Goal: Communication & Community: Answer question/provide support

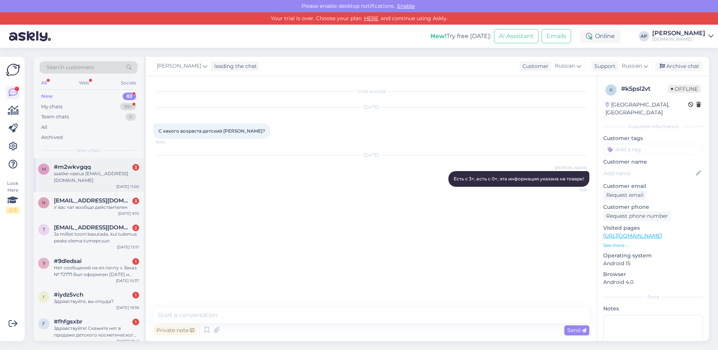
click at [104, 175] on div "saatke vastus [EMAIL_ADDRESS][DOMAIN_NAME]" at bounding box center [96, 177] width 85 height 13
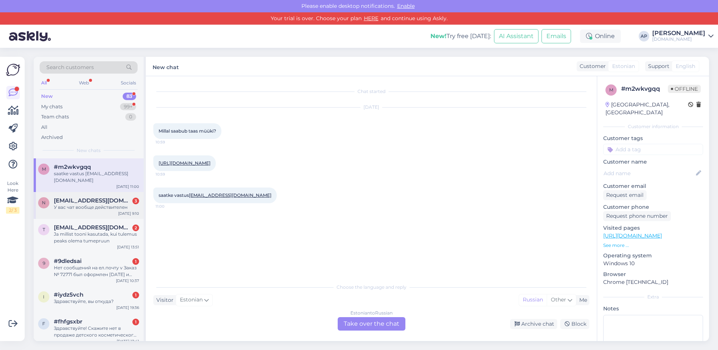
click at [90, 204] on div "У вас чат вообще действителен" at bounding box center [96, 207] width 85 height 7
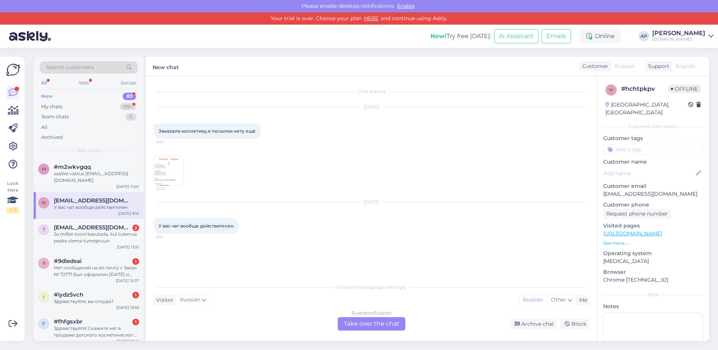
click at [165, 174] on img at bounding box center [169, 171] width 30 height 30
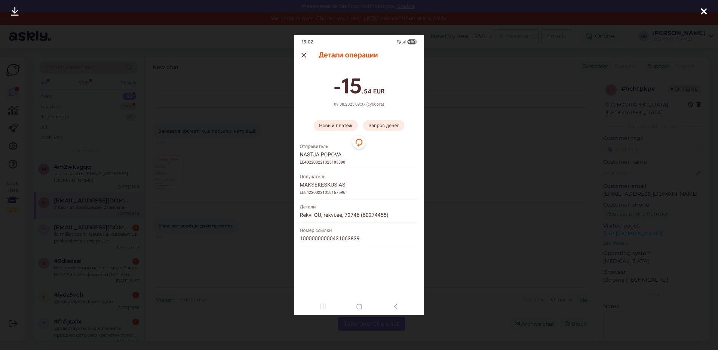
click at [256, 154] on div at bounding box center [359, 175] width 718 height 350
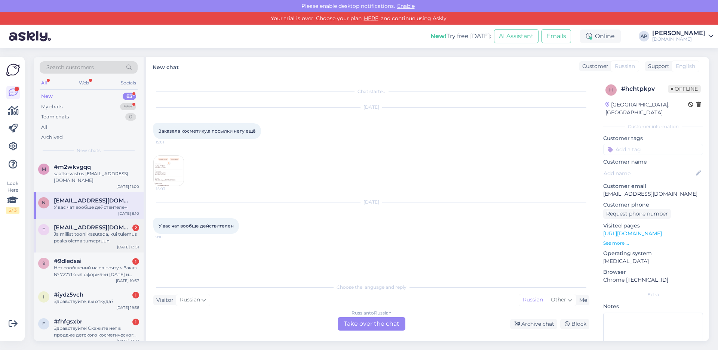
click at [117, 224] on span "[EMAIL_ADDRESS][DOMAIN_NAME]" at bounding box center [93, 227] width 78 height 7
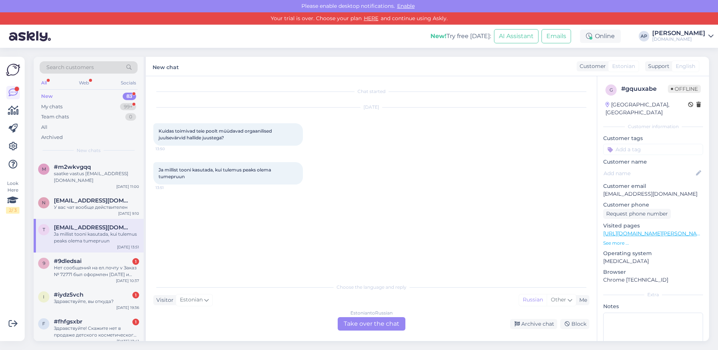
click at [353, 325] on div "Estonian to Russian Take over the chat" at bounding box center [372, 324] width 68 height 13
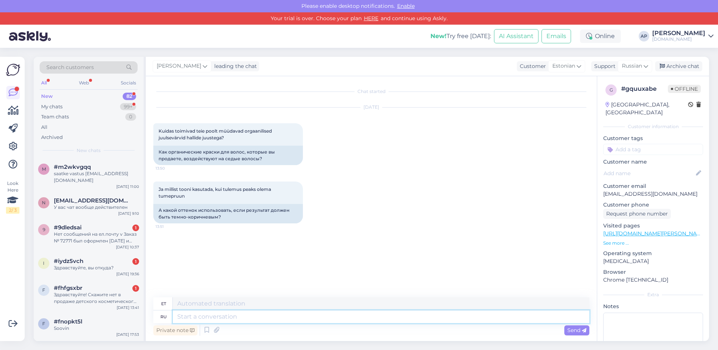
paste textarea "Lore-ipsumd sit ametc Adipis Elitsed Doeiusm, 701 Temporinc 7.27€ Utlabore etdo…"
type textarea "Lore-ipsumd sit ametc Adipis Elitsed Doeiusm, 701 Temporinc 7.27€ Utlabore etdo…"
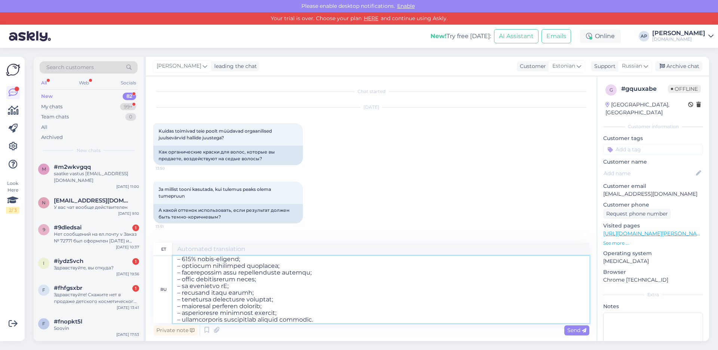
type textarea "[PERSON_NAME] Naturia orgaaniline püsivärvkreem, 341 Šokolaad 4.65 € Toode koos…"
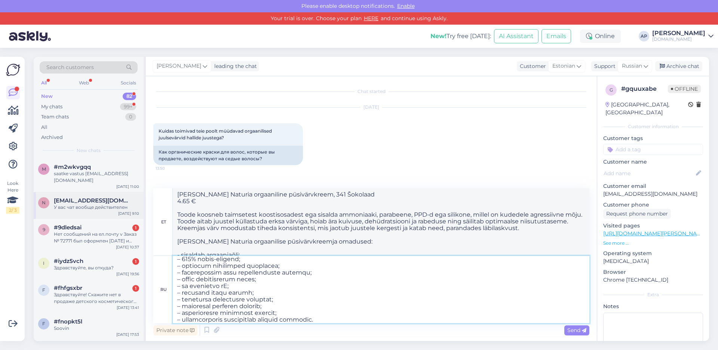
scroll to position [0, 0]
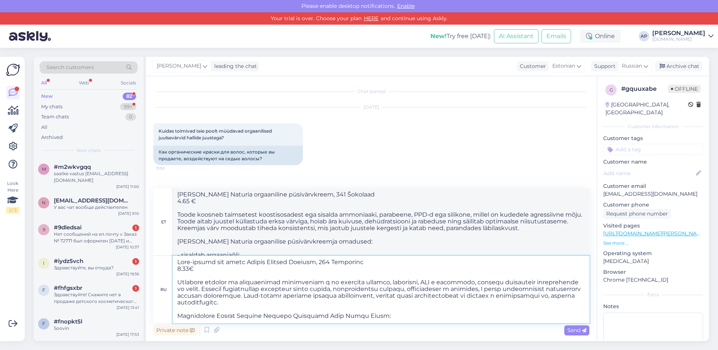
drag, startPoint x: 352, startPoint y: 322, endPoint x: 0, endPoint y: 131, distance: 401.0
click at [0, 131] on div "Look Here 2 / 3 Get more Your checklist to get more value from Askly. Close Con…" at bounding box center [359, 199] width 718 height 303
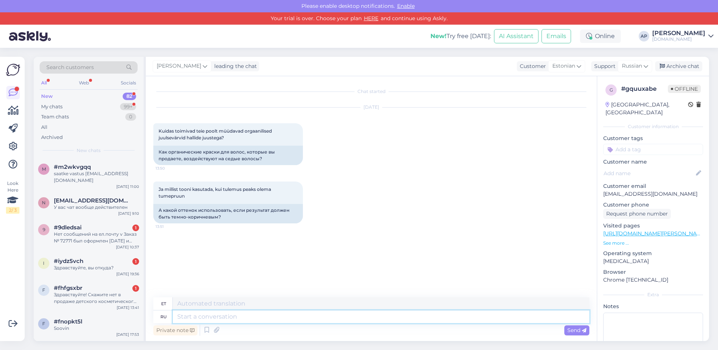
paste textarea "Juuksevärv [PERSON_NAME] Organic, 341 Chocolate 4.65€ Juuksevärv “Natural Organ…"
type textarea "Juuksevärv [PERSON_NAME] Organic, 341 Chocolate 4.65€ Juuksevärv “Natural Organ…"
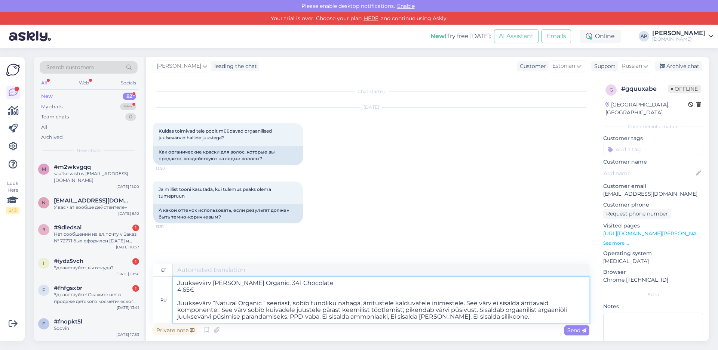
type textarea "Juuksevärv [PERSON_NAME] Organic, 341 Chocolate 4.65 € Juuksevärv “Natural Orga…"
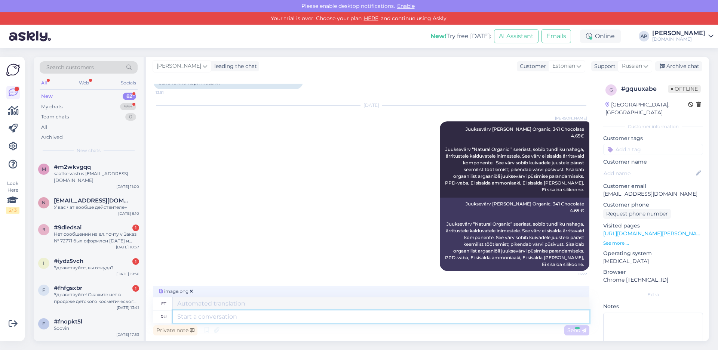
scroll to position [170, 0]
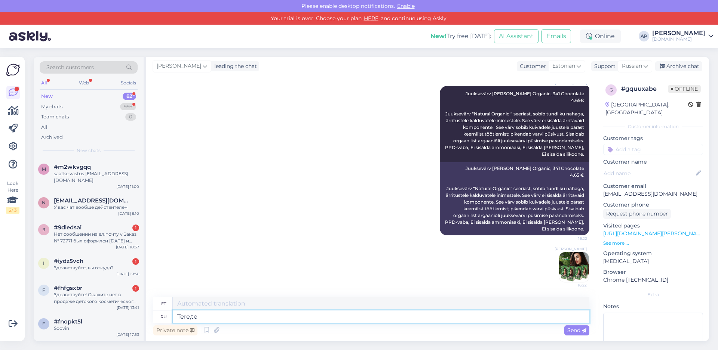
type textarea "Tere,te"
type textarea "Siin, siin"
type textarea "Tere,te või"
type textarea "Siin on see"
type textarea "Tere,te võite tellida s"
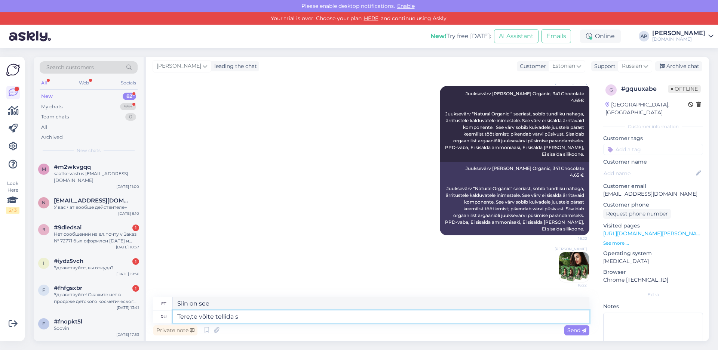
type textarea "Siin, sa ütled"
type textarea "Tere,te võite tellida selline"
type textarea "Tere, te võite tellida sellist"
type textarea "Tere,te võite tellida selline juksevä"
type textarea "Tere, te võite tellida sellist juksevä"
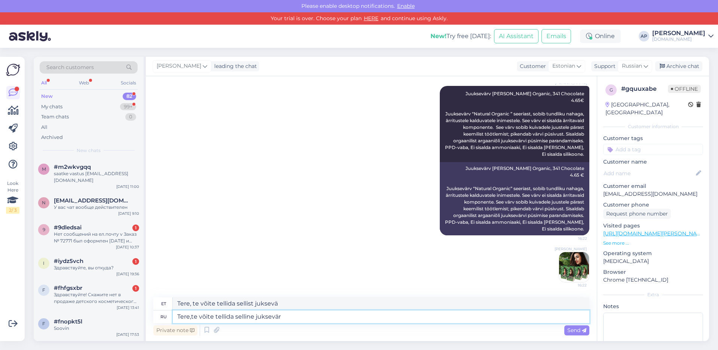
type textarea "Tere,te võite tellida selline juksevärv"
type textarea "Tere,te võid tellida sellist juksevärv"
type textarea "Tere,te võite tellida selline juksevärv!"
type textarea "Tere, te võite tellida sellist juksevärv!"
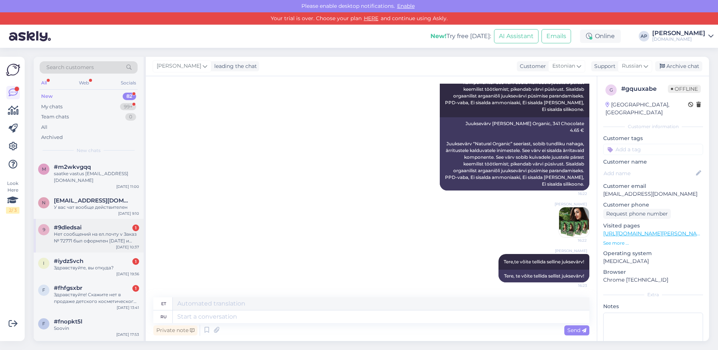
click at [79, 231] on div "Нет сообщений на ел.почту v Заказ № 72771 был оформлен [DATE] и находится в ста…" at bounding box center [96, 237] width 85 height 13
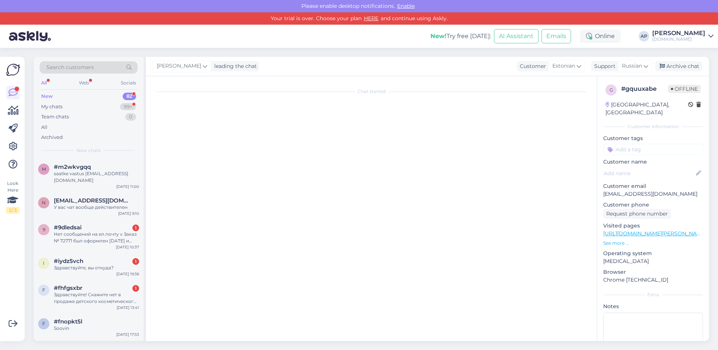
scroll to position [0, 0]
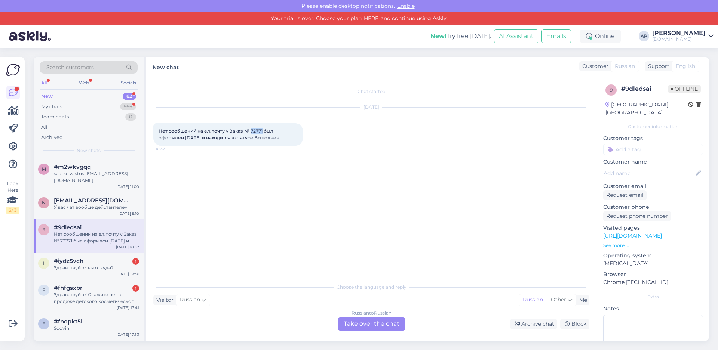
drag, startPoint x: 263, startPoint y: 132, endPoint x: 251, endPoint y: 130, distance: 11.7
click at [251, 130] on span "Нет сообщений на ел.почту v Заказ № 72771 был оформлен [DATE] и находится в ста…" at bounding box center [220, 134] width 122 height 12
copy span "72771"
click at [61, 265] on div "Здравствуйте, вы откуда?" at bounding box center [96, 268] width 85 height 7
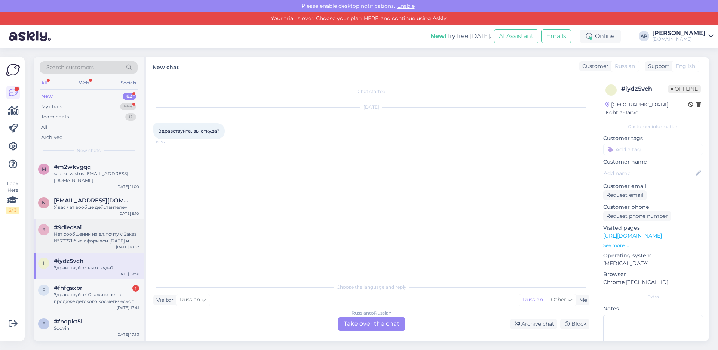
click at [69, 236] on div "Нет сообщений на ел.почту v Заказ № 72771 был оформлен [DATE] и находится в ста…" at bounding box center [96, 237] width 85 height 13
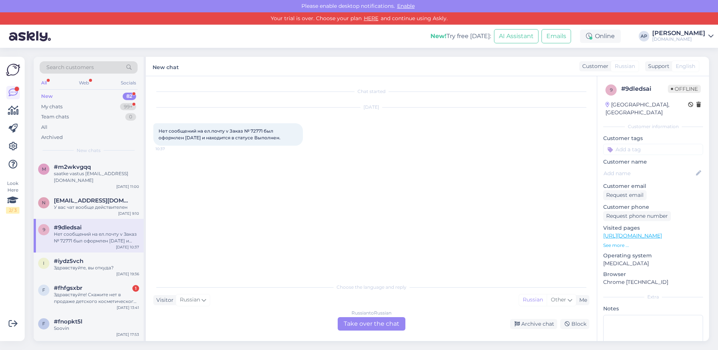
click at [367, 327] on div "Russian to Russian Take over the chat" at bounding box center [372, 324] width 68 height 13
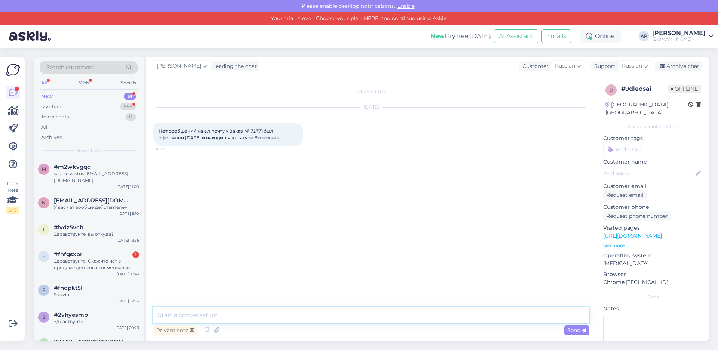
click at [278, 316] on textarea at bounding box center [371, 316] width 436 height 16
type textarea "D"
type textarea "L"
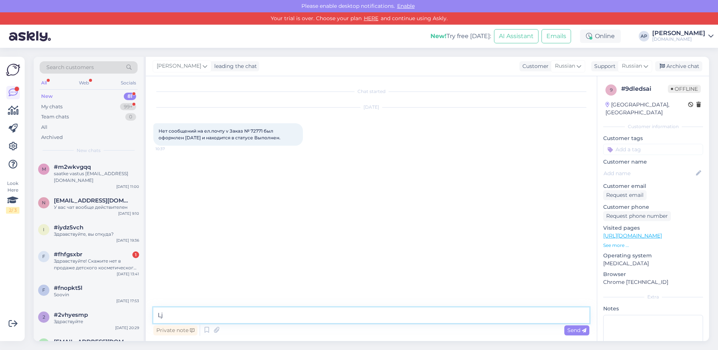
type textarea "L"
type textarea "Добрый день, вы получили вашу посылку, по нашим данным вы его получили"
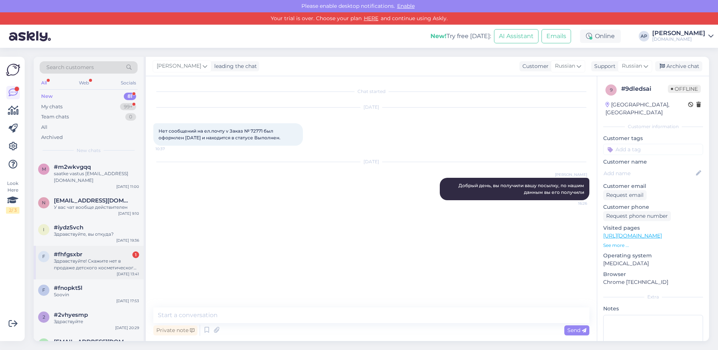
click at [97, 251] on div "#fhfgsxbr 1" at bounding box center [96, 254] width 85 height 7
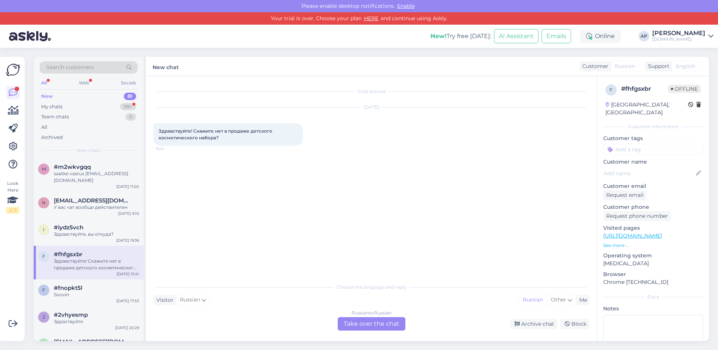
click at [352, 328] on div "Russian to Russian Take over the chat" at bounding box center [372, 324] width 68 height 13
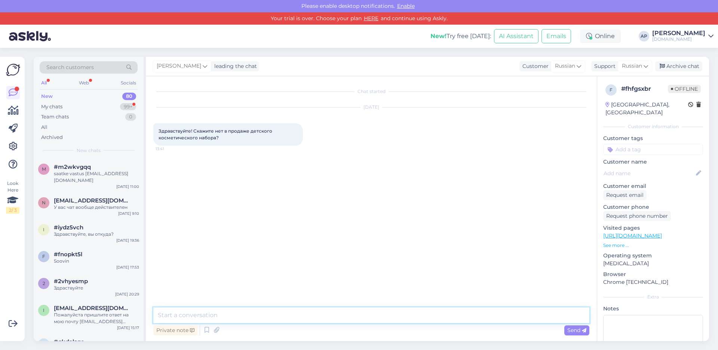
click at [272, 317] on textarea at bounding box center [371, 316] width 436 height 16
type textarea "Добрый день, да есть! Очень много вариантов"
paste textarea "[URL][DOMAIN_NAME]"
type textarea "[URL][DOMAIN_NAME]"
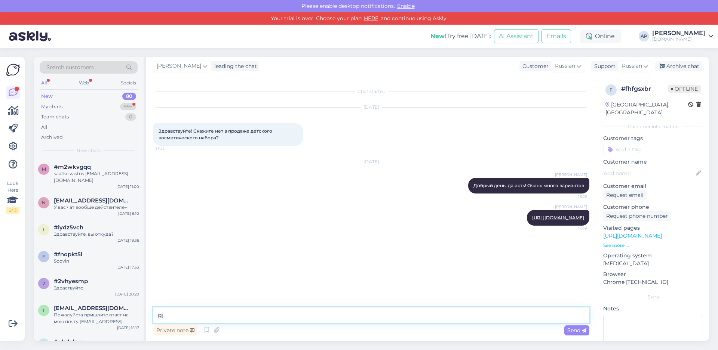
type textarea "g"
type textarea "посмотрите по данной ссылке"
click at [79, 85] on div "Web" at bounding box center [83, 83] width 13 height 10
click at [64, 110] on div "My chats 99+" at bounding box center [89, 107] width 98 height 10
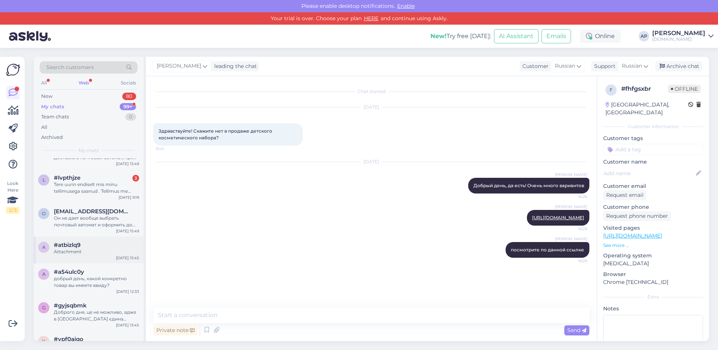
scroll to position [150, 0]
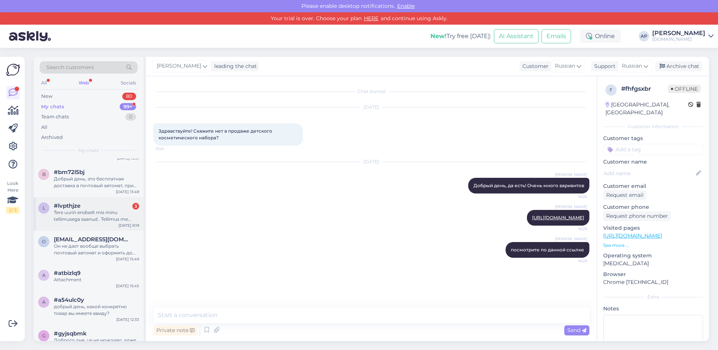
click at [111, 206] on div "#lvpthjze 3" at bounding box center [96, 206] width 85 height 7
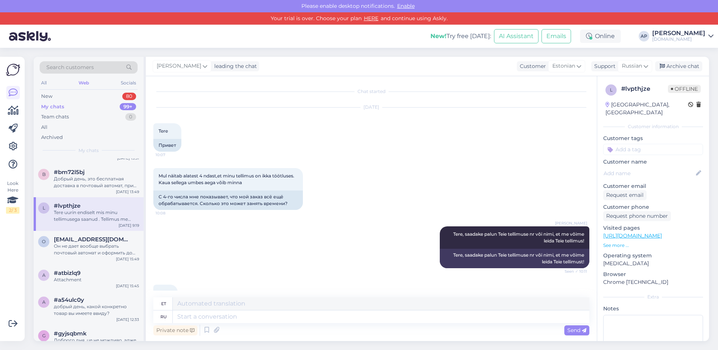
scroll to position [385, 0]
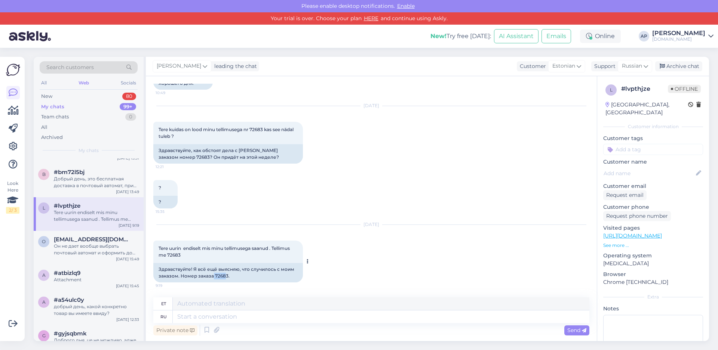
drag, startPoint x: 227, startPoint y: 276, endPoint x: 213, endPoint y: 276, distance: 13.8
click at [213, 276] on div "Здравствуйте! Я всё ещё выясняю, что случилось с моим заказом. Номер заказа 726…" at bounding box center [228, 272] width 150 height 19
drag, startPoint x: 228, startPoint y: 276, endPoint x: 215, endPoint y: 276, distance: 13.1
click at [215, 276] on div "Здравствуйте! Я всё ещё выясняю, что случилось с моим заказом. Номер заказа 726…" at bounding box center [228, 272] width 150 height 19
copy div "72683"
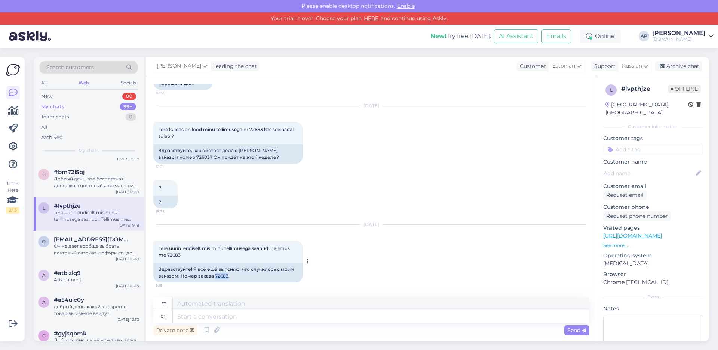
copy div "72683"
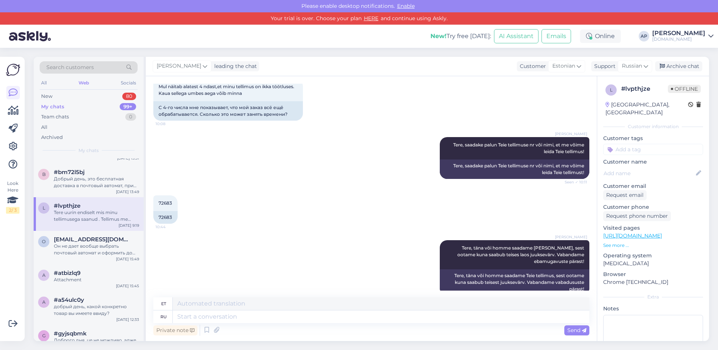
scroll to position [86, 0]
